Goal: Find specific page/section: Find specific page/section

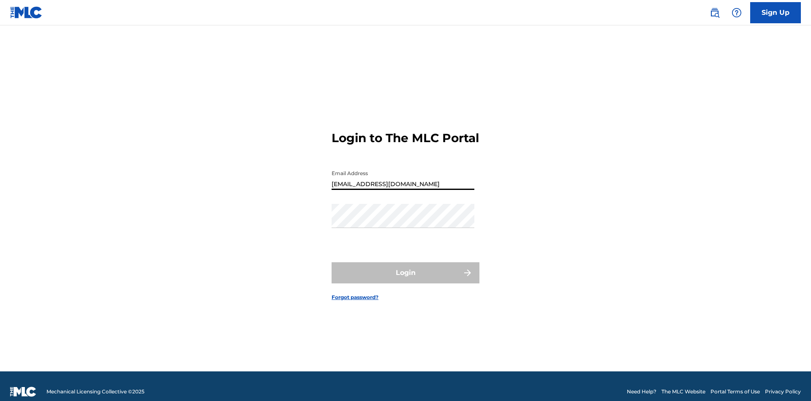
type input "[EMAIL_ADDRESS][DOMAIN_NAME]"
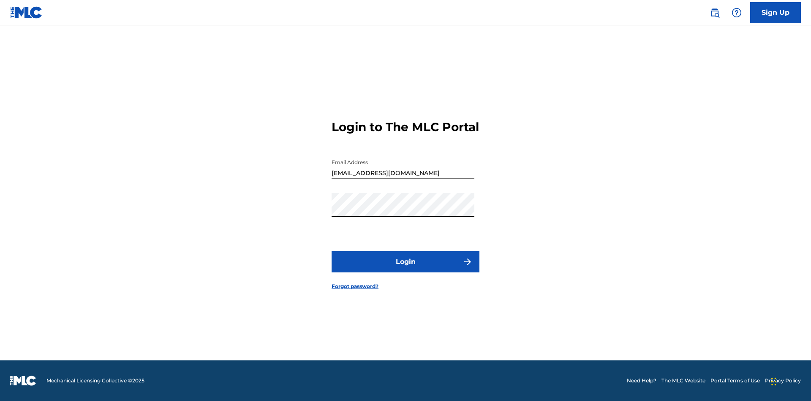
click at [406, 269] on button "Login" at bounding box center [406, 261] width 148 height 21
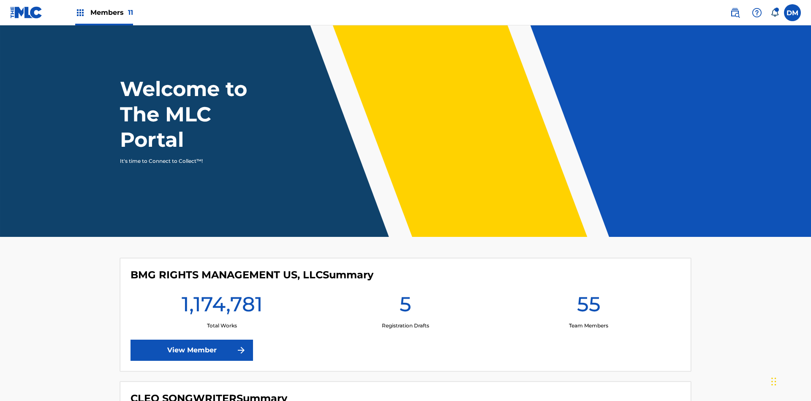
click at [104, 12] on span "Members 11" at bounding box center [111, 13] width 43 height 10
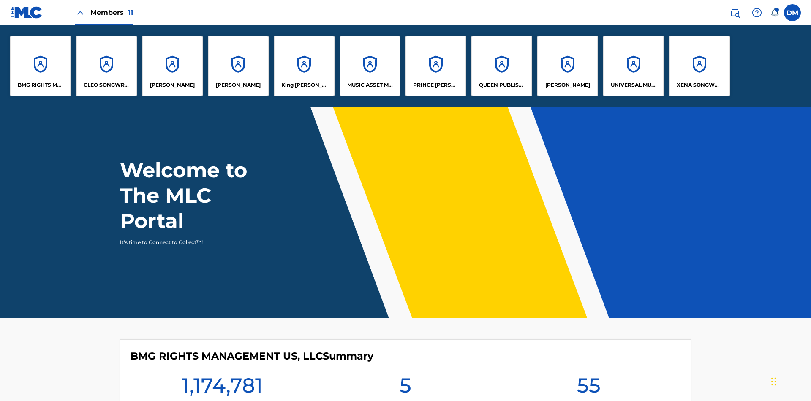
click at [633, 85] on p "UNIVERSAL MUSIC PUB GROUP" at bounding box center [634, 85] width 46 height 8
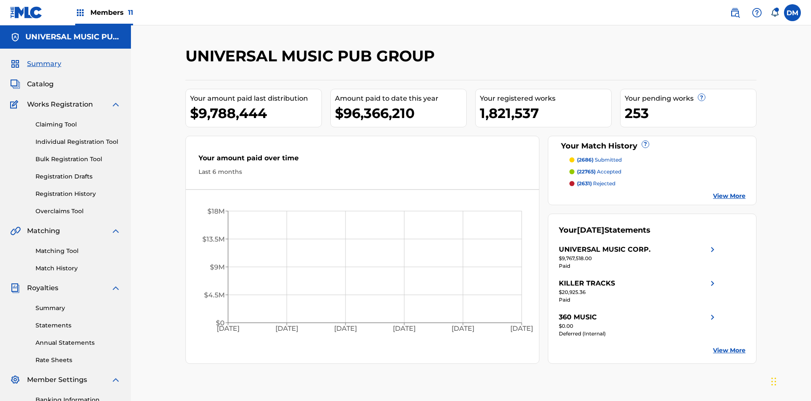
click at [40, 79] on span "Catalog" at bounding box center [40, 84] width 27 height 10
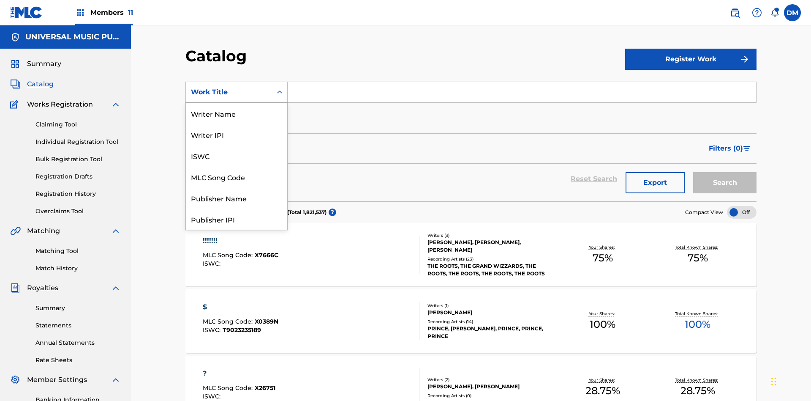
click at [237, 177] on div "MLC Song Code" at bounding box center [236, 176] width 101 height 21
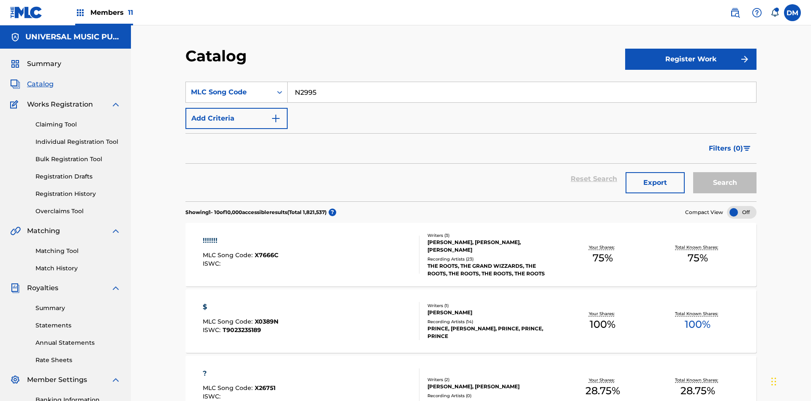
type input "N2995H"
